Goal: Consume media (video, audio)

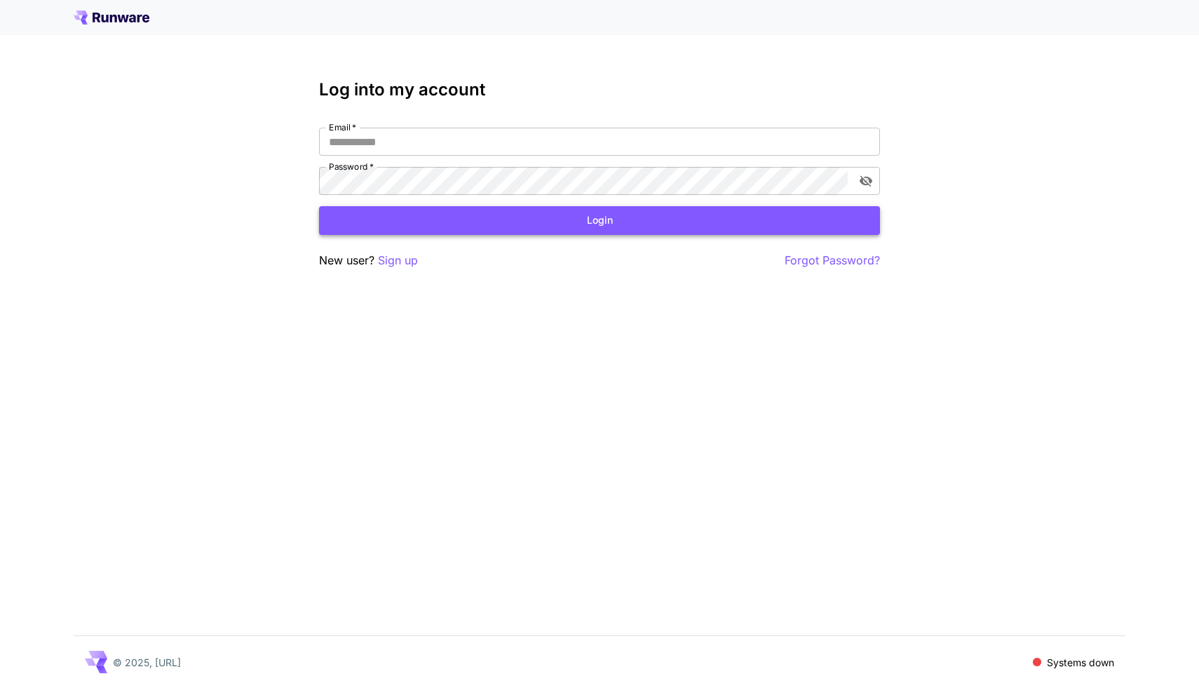
type input "**********"
click at [549, 207] on button "Login" at bounding box center [599, 220] width 561 height 29
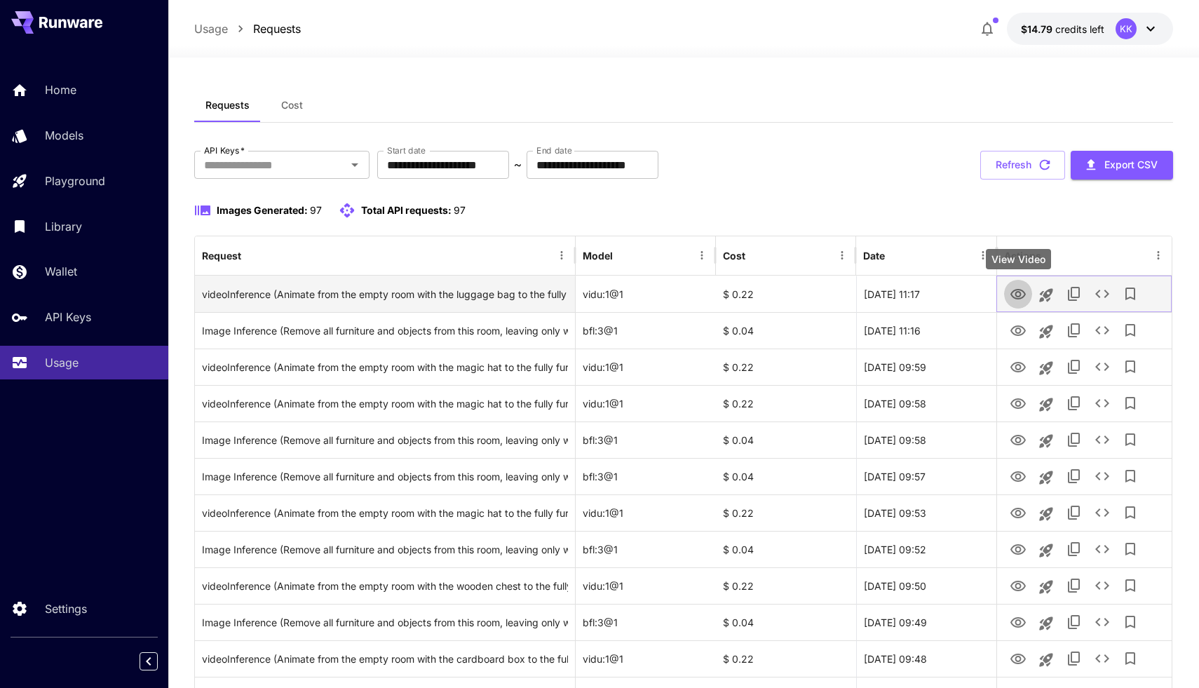
click at [1018, 288] on icon "View Video" at bounding box center [1018, 294] width 17 height 17
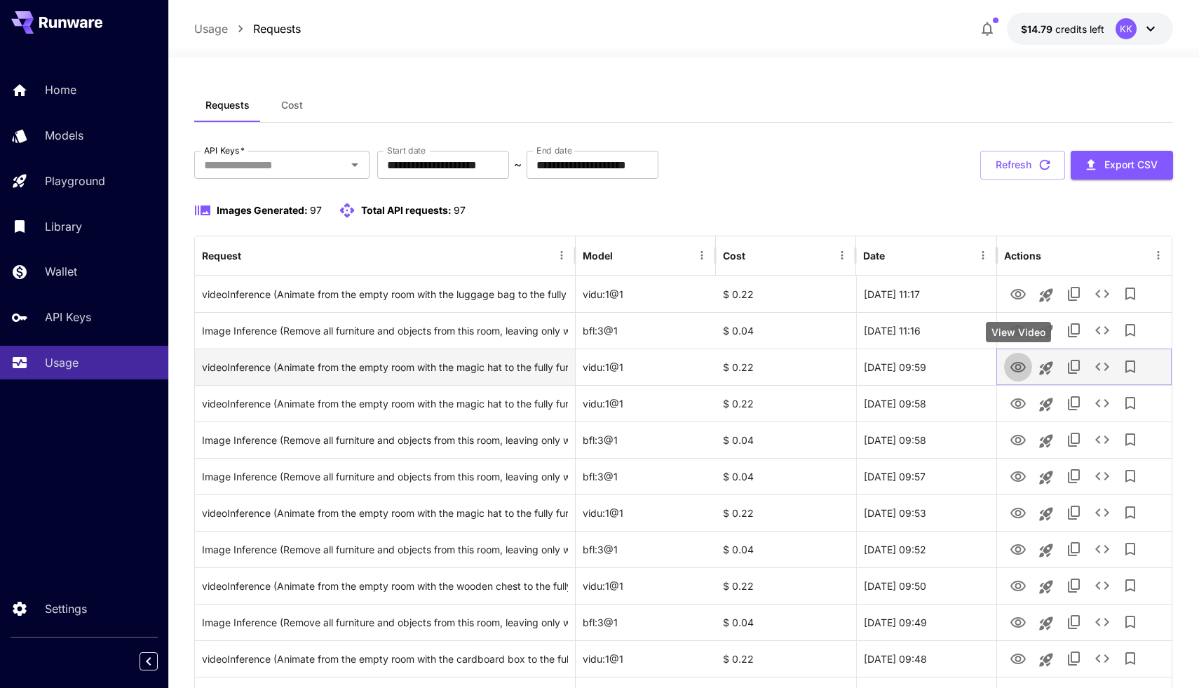
click at [1017, 363] on icon "View Video" at bounding box center [1018, 367] width 15 height 11
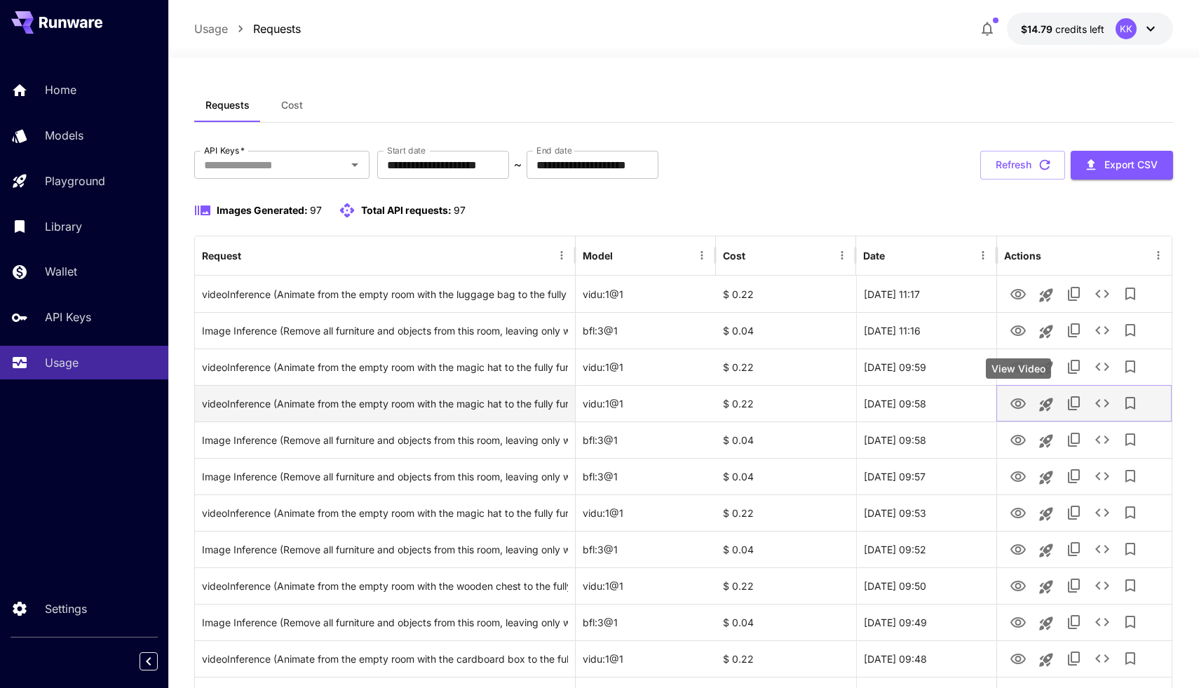
click at [1010, 398] on icon "View Video" at bounding box center [1018, 404] width 17 height 17
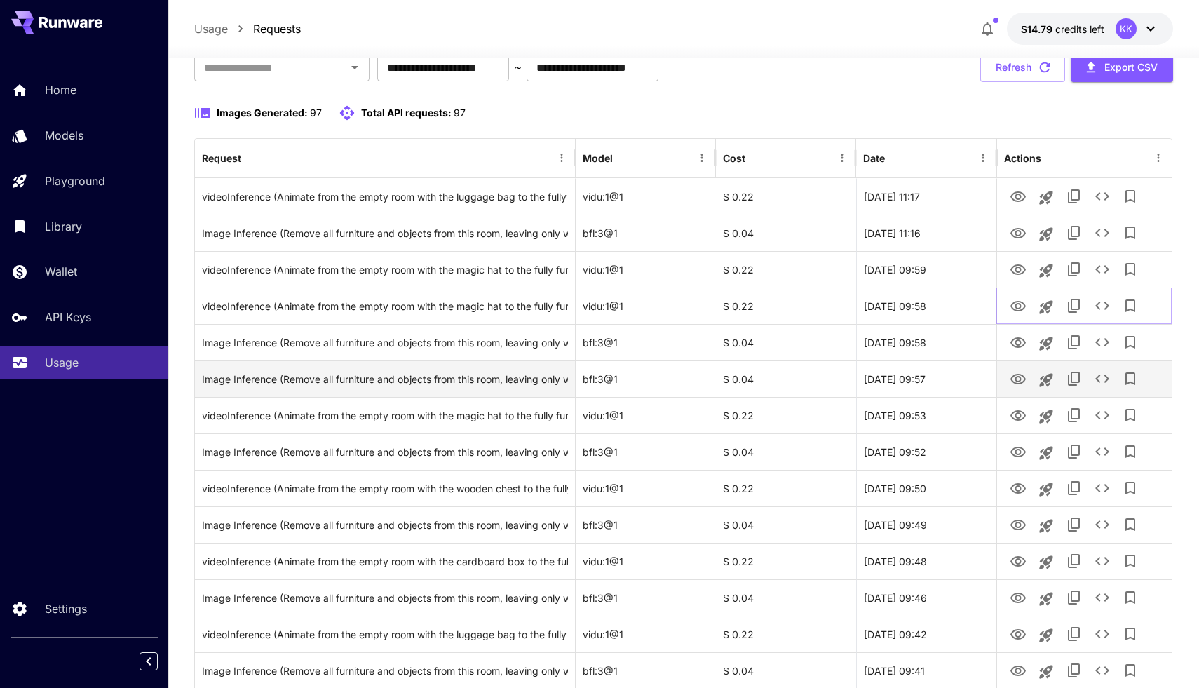
scroll to position [99, 0]
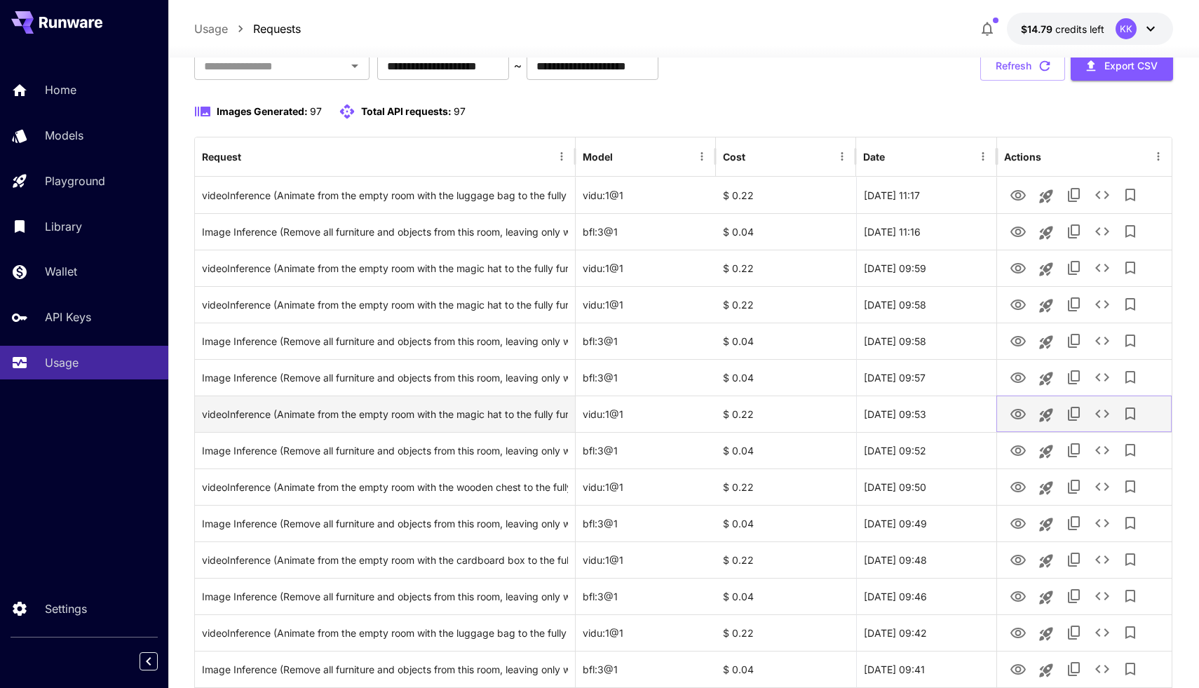
click at [1018, 410] on icon "View Video" at bounding box center [1018, 414] width 17 height 17
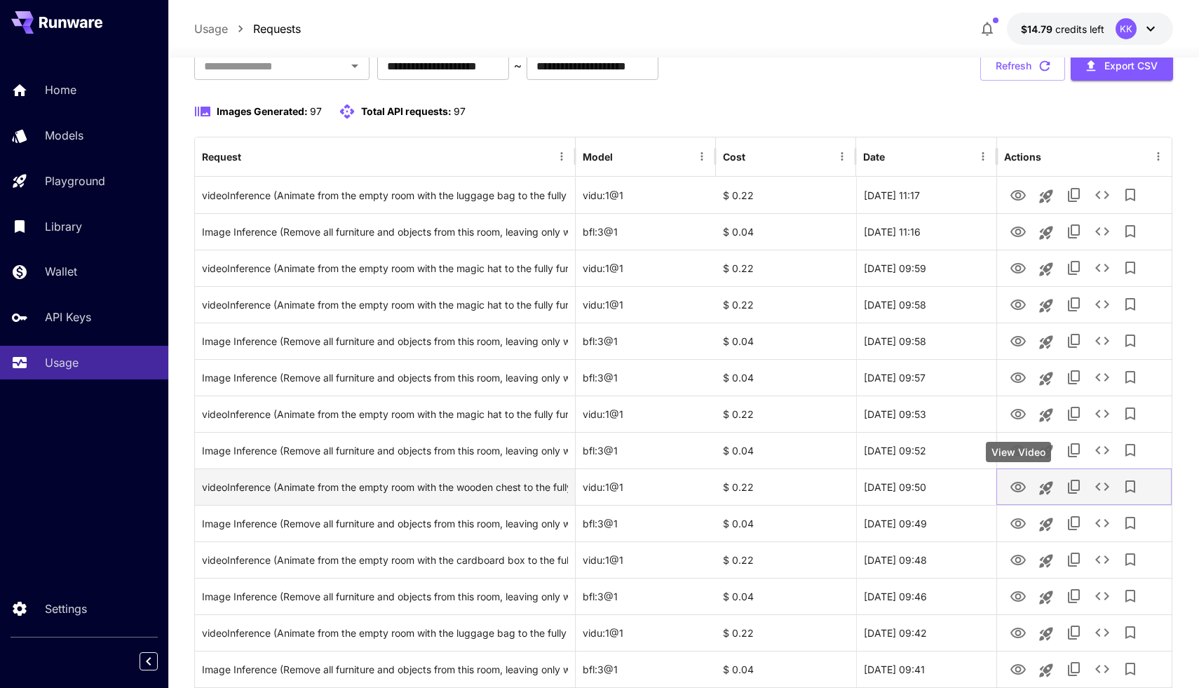
click at [1017, 485] on icon "View Video" at bounding box center [1018, 487] width 15 height 11
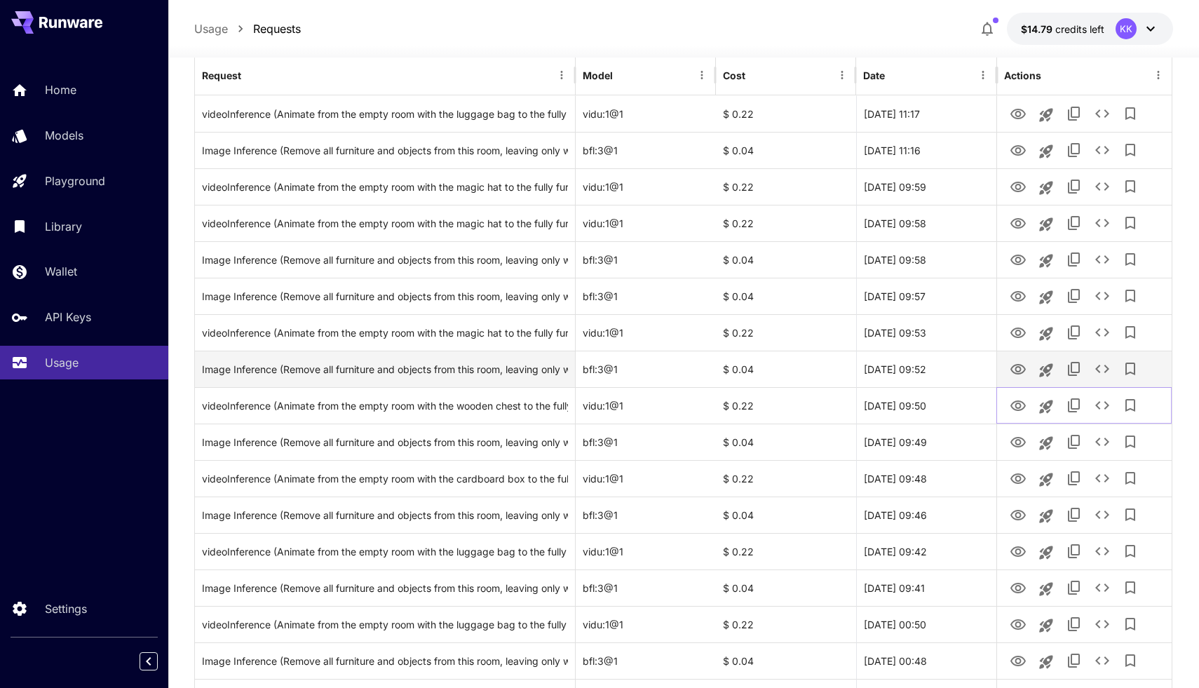
scroll to position [183, 0]
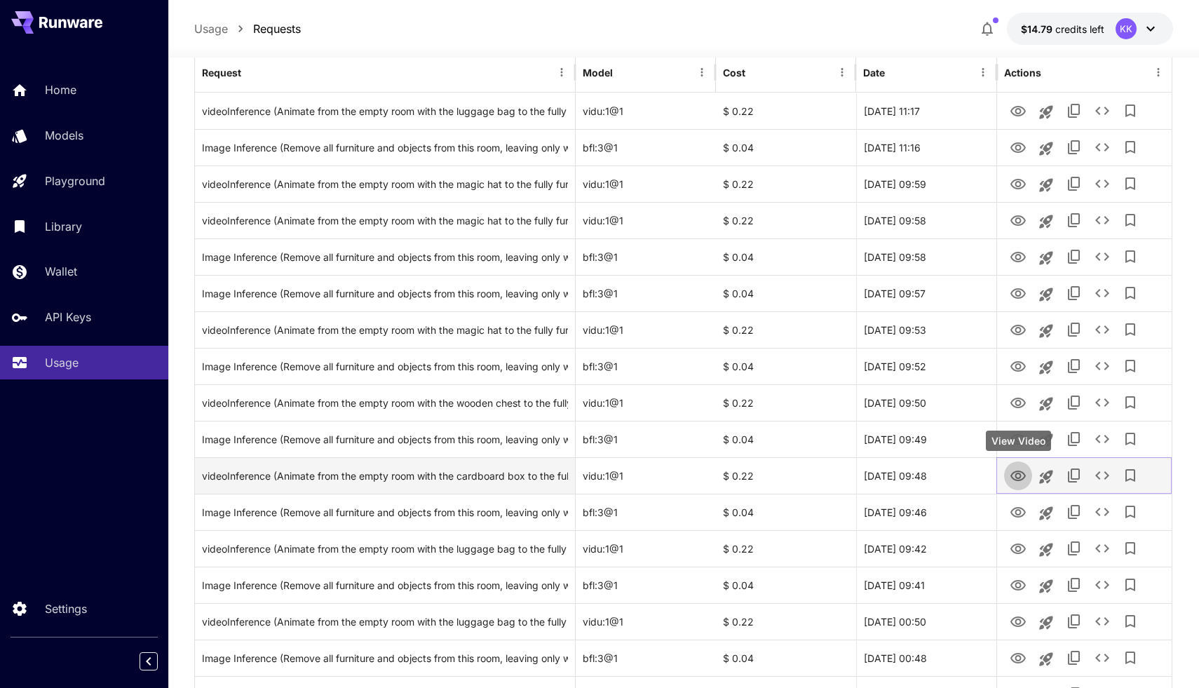
click at [1018, 473] on icon "View Video" at bounding box center [1018, 476] width 15 height 11
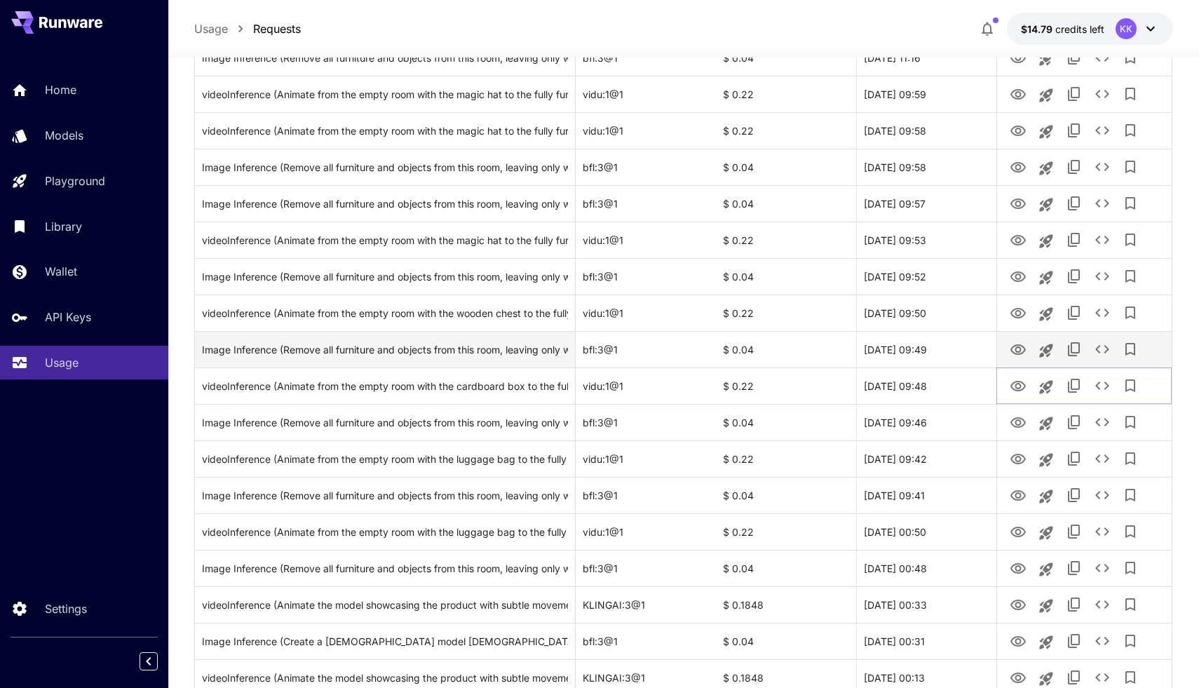
scroll to position [277, 0]
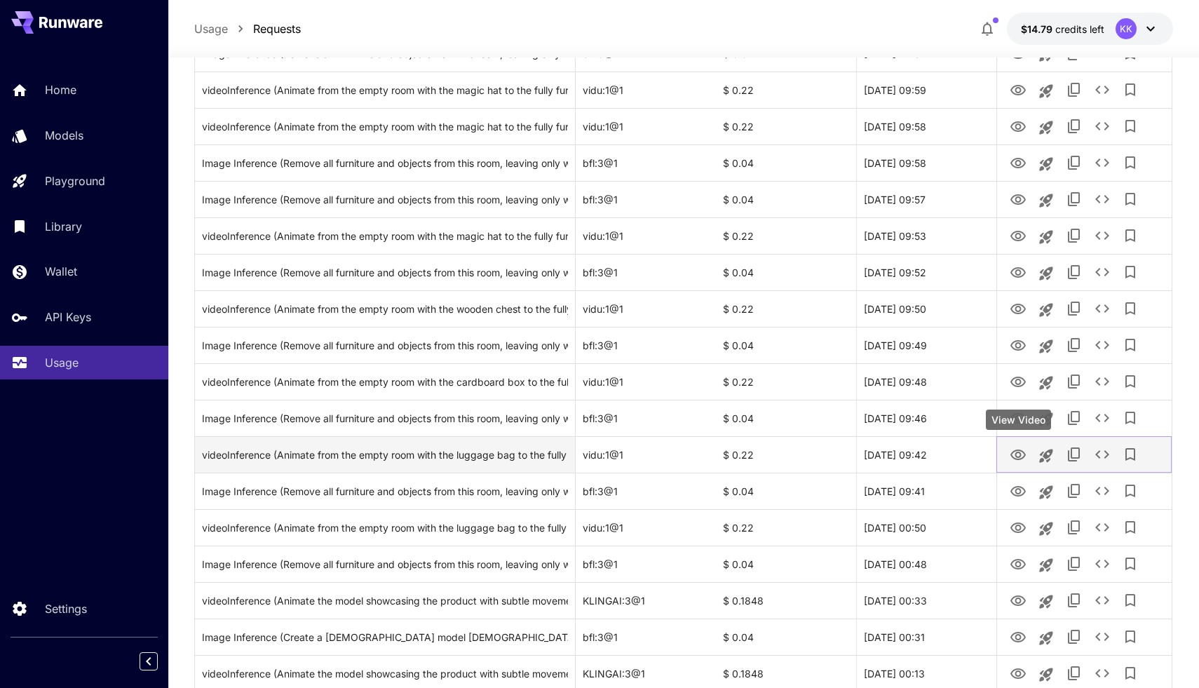
click at [1016, 457] on icon "View Video" at bounding box center [1018, 455] width 15 height 11
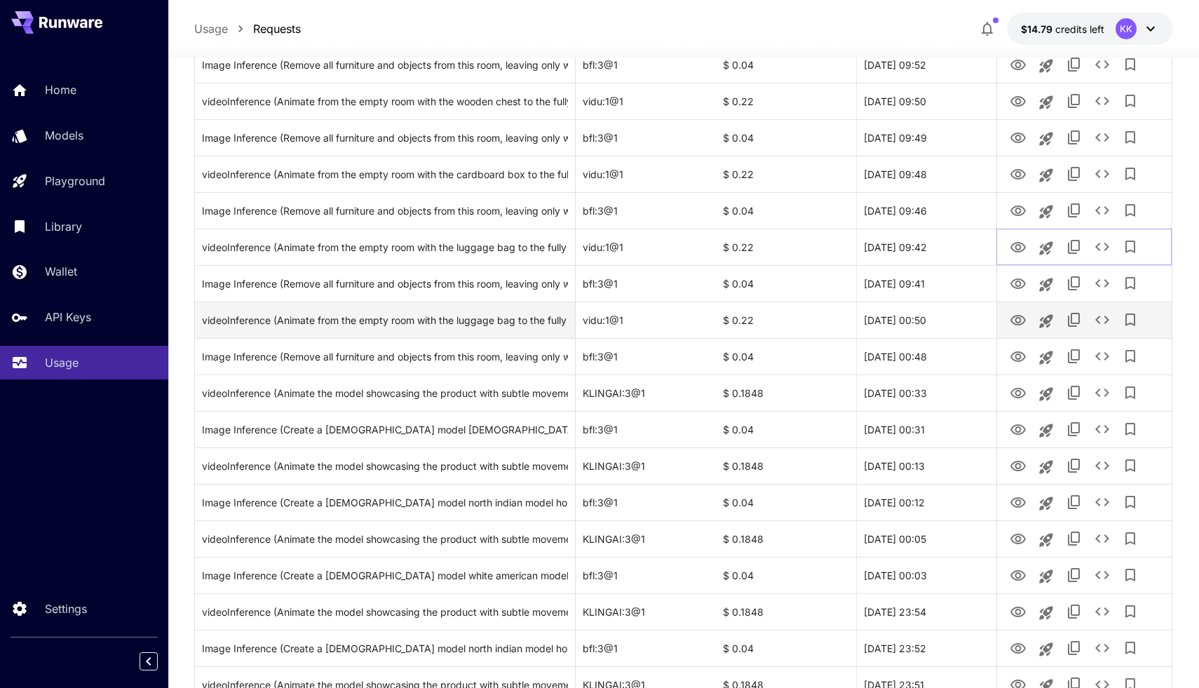
scroll to position [494, 0]
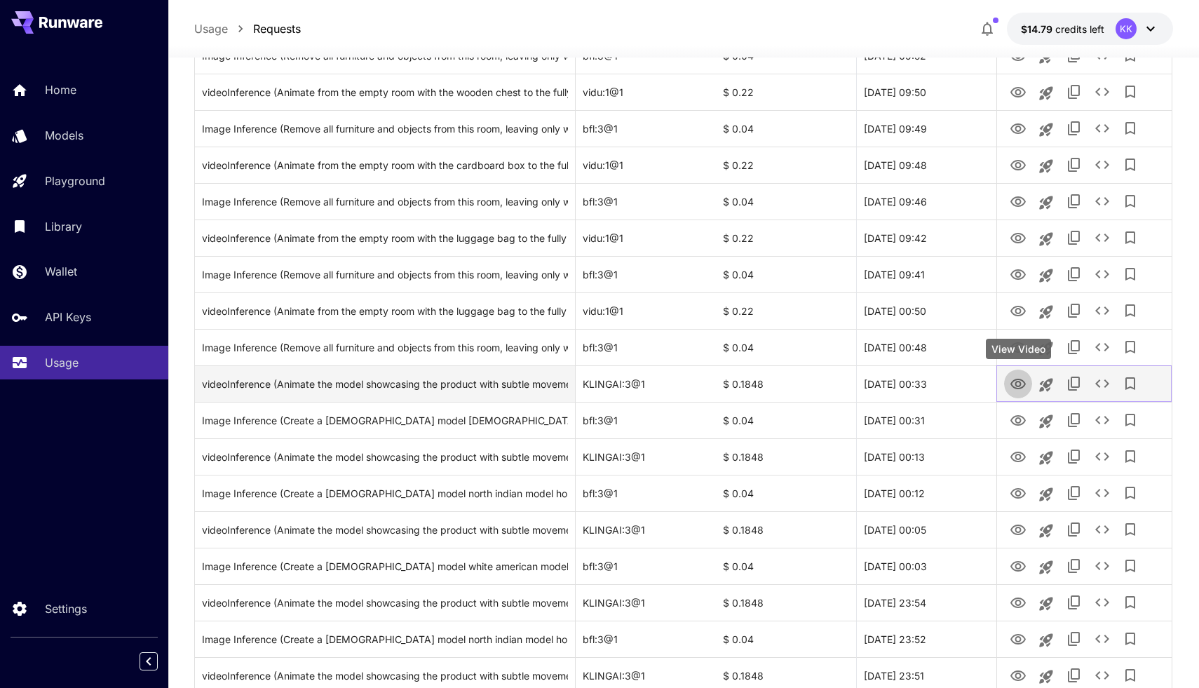
click at [1025, 384] on icon "View Video" at bounding box center [1018, 384] width 17 height 17
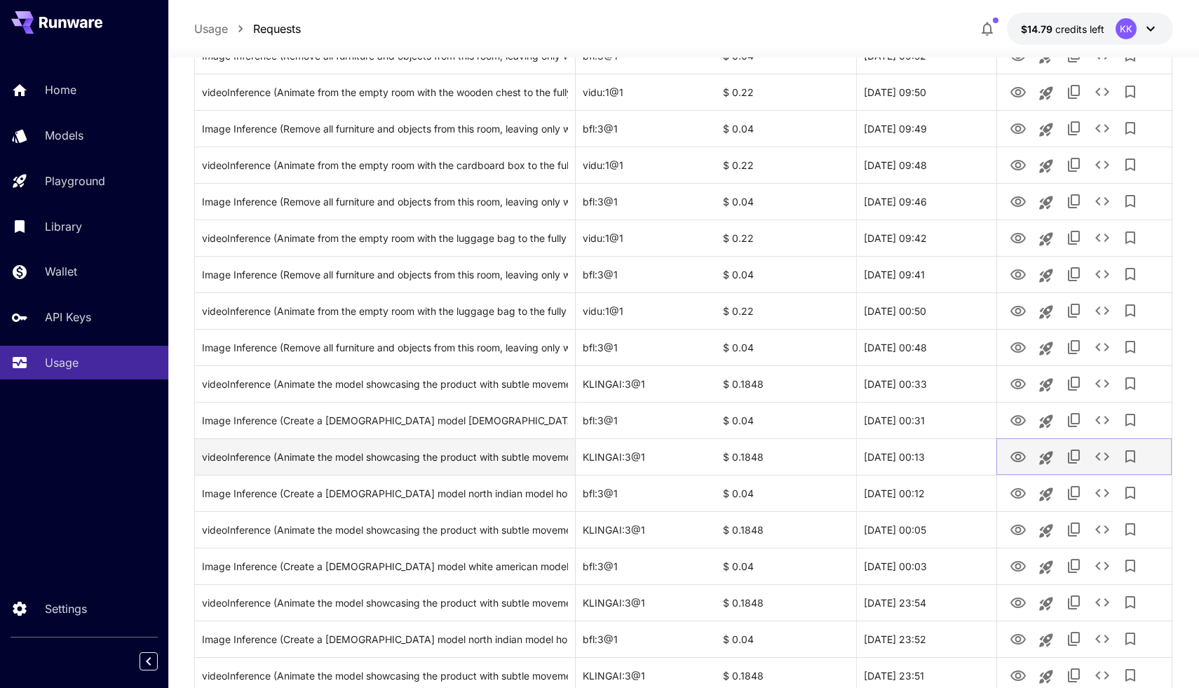
click at [1023, 456] on icon "View Video" at bounding box center [1018, 457] width 17 height 17
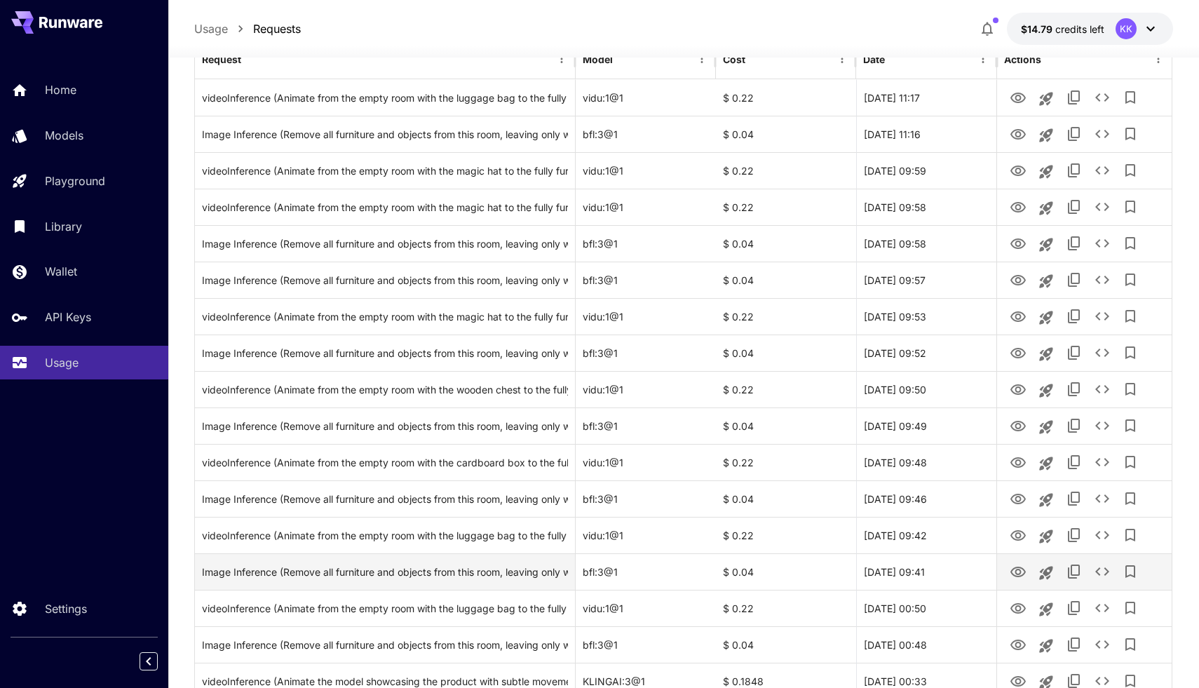
scroll to position [0, 0]
